Goal: Information Seeking & Learning: Learn about a topic

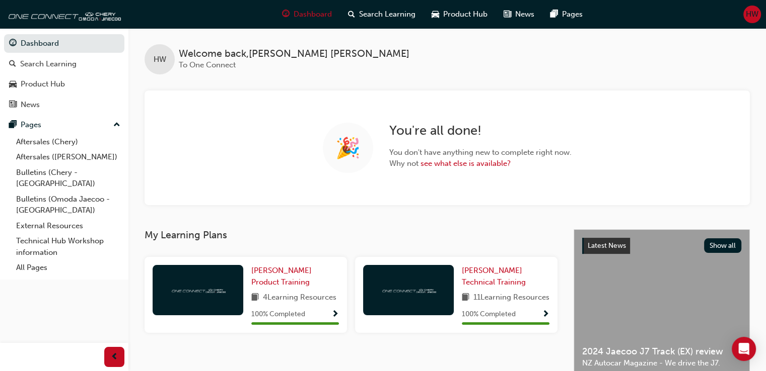
click at [755, 9] on span "HW" at bounding box center [751, 15] width 13 height 12
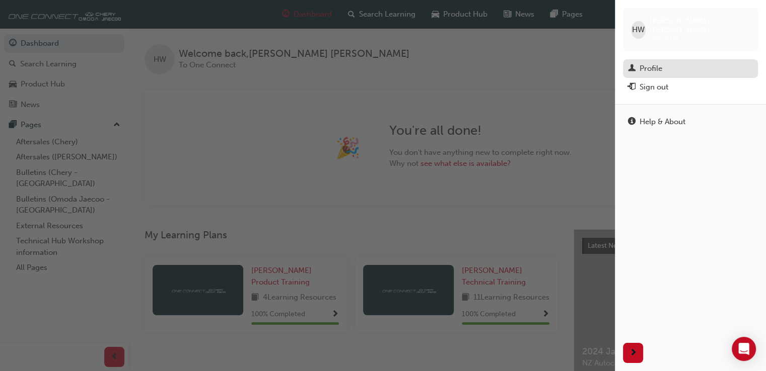
click at [711, 62] on div "Profile" at bounding box center [690, 68] width 125 height 13
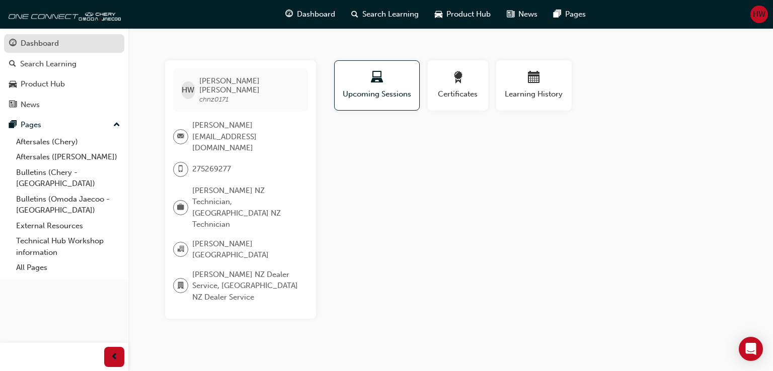
click at [45, 50] on link "Dashboard" at bounding box center [64, 43] width 120 height 19
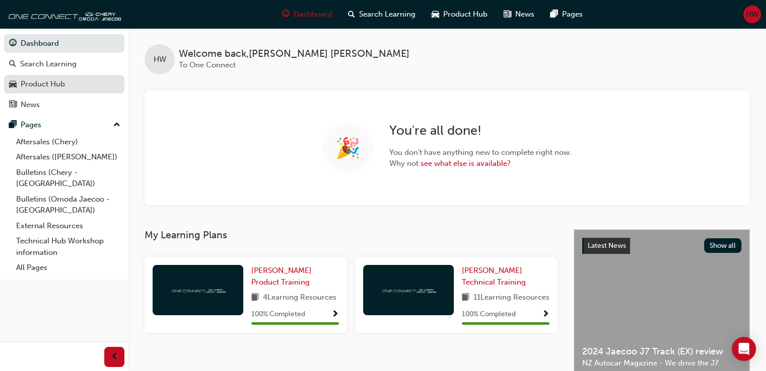
click at [60, 93] on link "Product Hub" at bounding box center [64, 84] width 120 height 19
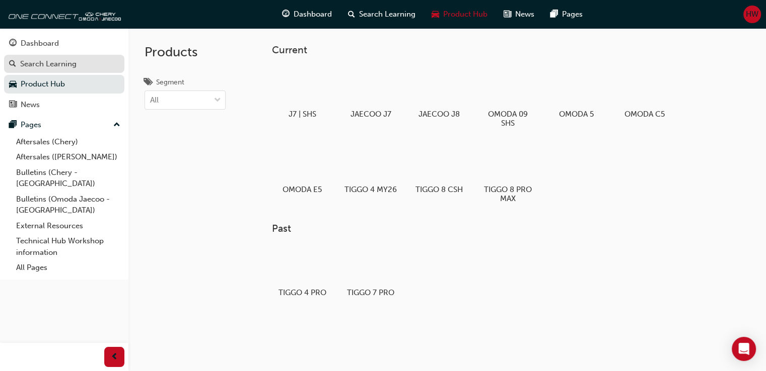
click at [80, 65] on div "Search Learning" at bounding box center [64, 64] width 110 height 13
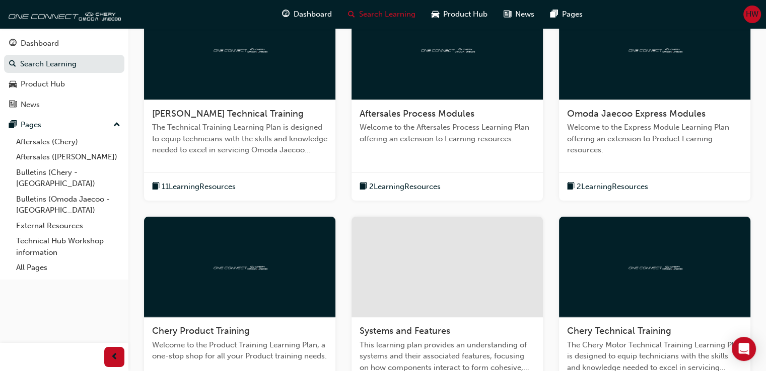
scroll to position [237, 0]
